Goal: Information Seeking & Learning: Learn about a topic

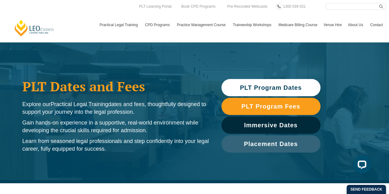
click at [255, 92] on link "PLT Program Dates" at bounding box center [270, 87] width 99 height 17
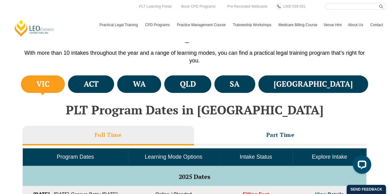
scroll to position [213, 0]
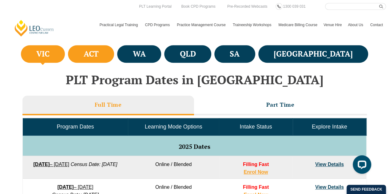
click at [98, 53] on li "ACT" at bounding box center [91, 54] width 46 height 18
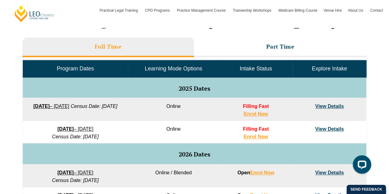
scroll to position [244, 0]
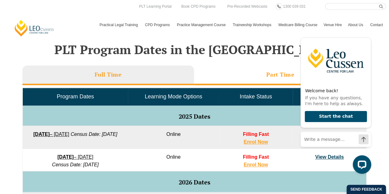
click at [275, 73] on h3 "Part Time" at bounding box center [280, 74] width 28 height 7
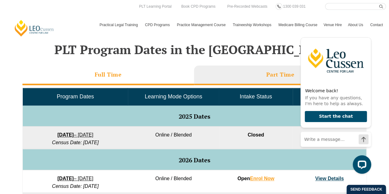
click at [95, 73] on h3 "Full Time" at bounding box center [108, 74] width 27 height 7
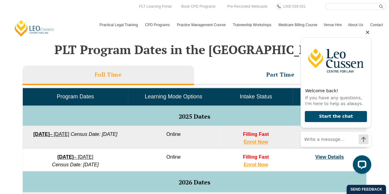
click at [366, 32] on icon "Hide greeting" at bounding box center [367, 32] width 7 height 7
